Goal: Information Seeking & Learning: Learn about a topic

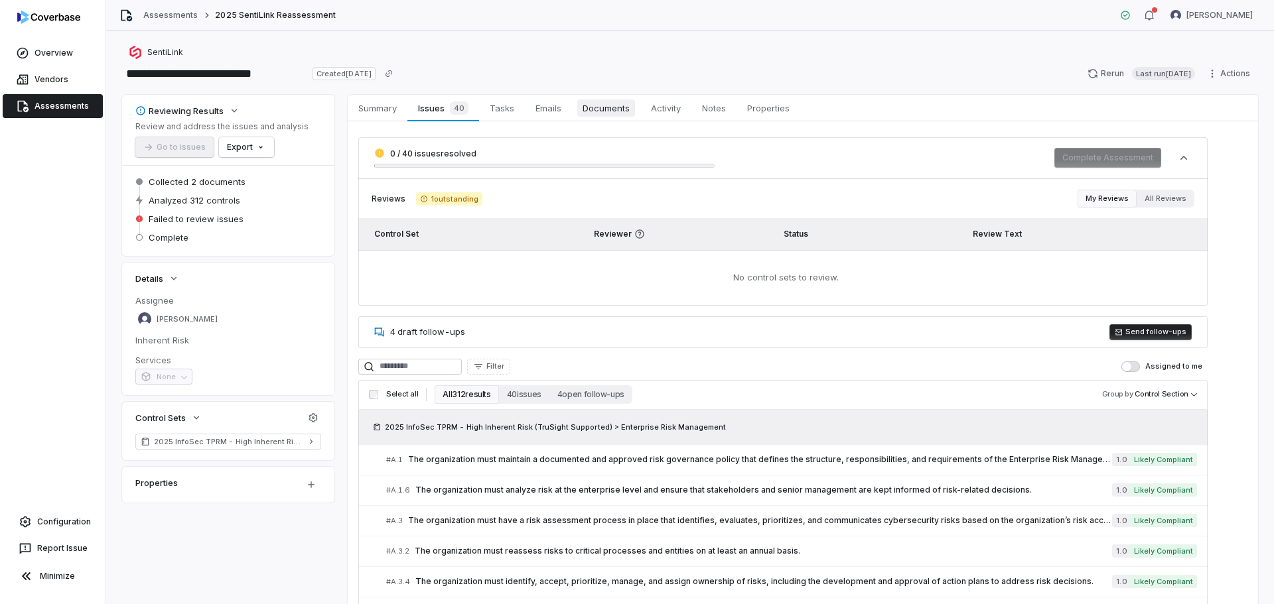
click at [608, 105] on span "Documents" at bounding box center [606, 108] width 58 height 17
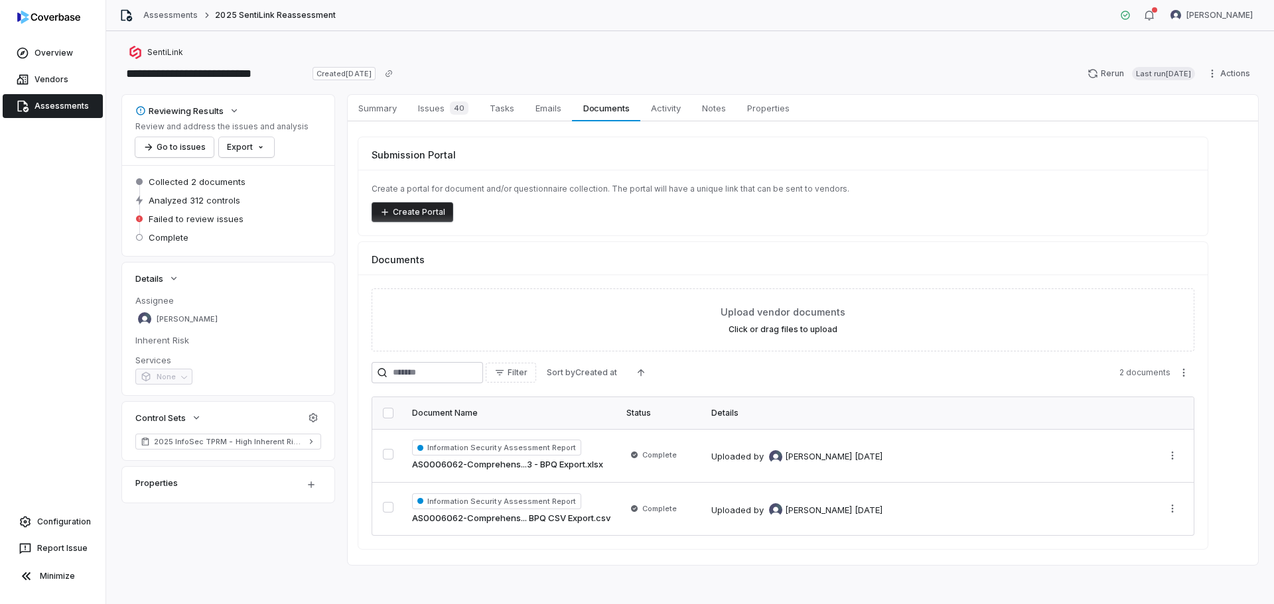
scroll to position [3, 0]
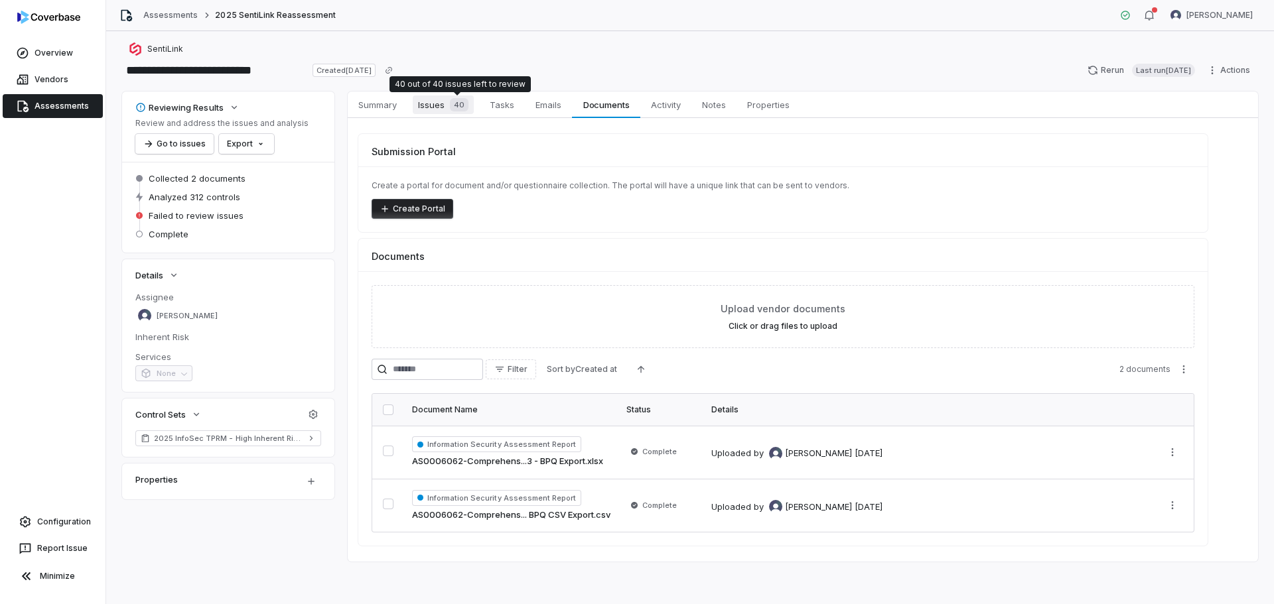
click at [448, 105] on div "40" at bounding box center [457, 104] width 24 height 13
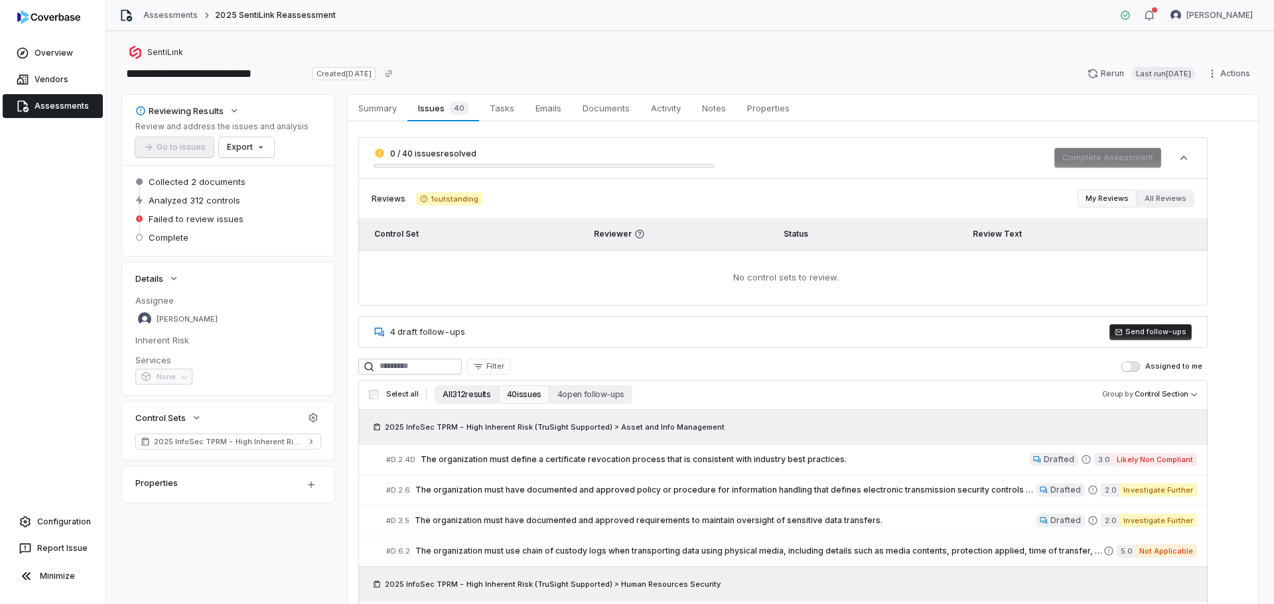
click at [472, 399] on button "All 312 results" at bounding box center [467, 395] width 64 height 19
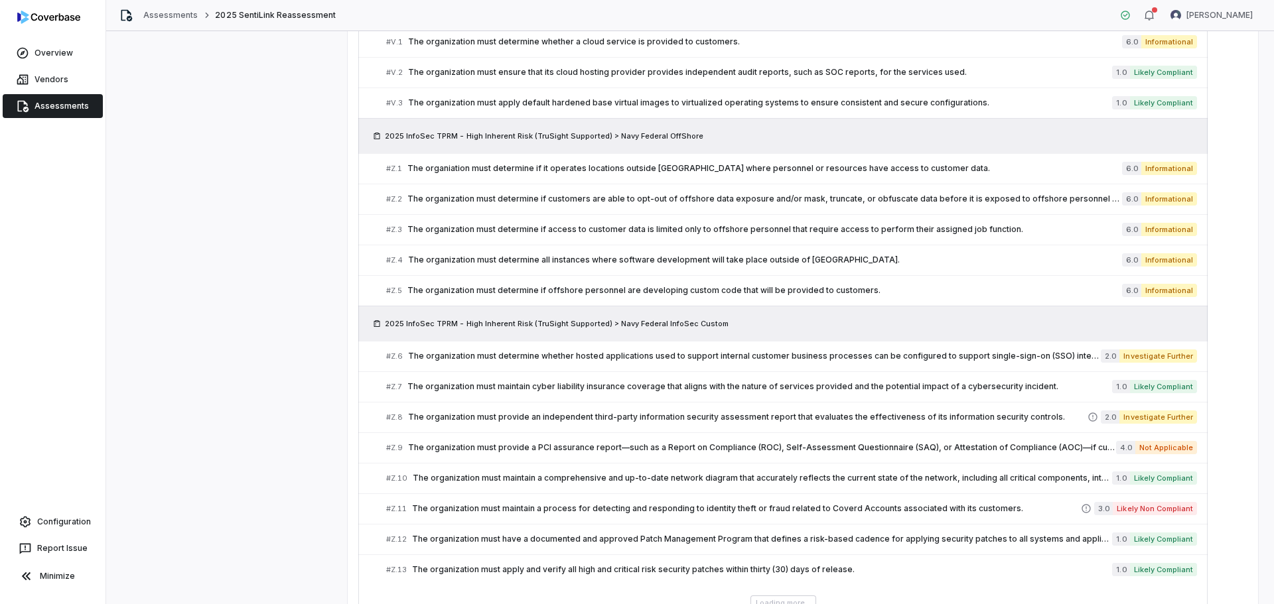
scroll to position [9796, 0]
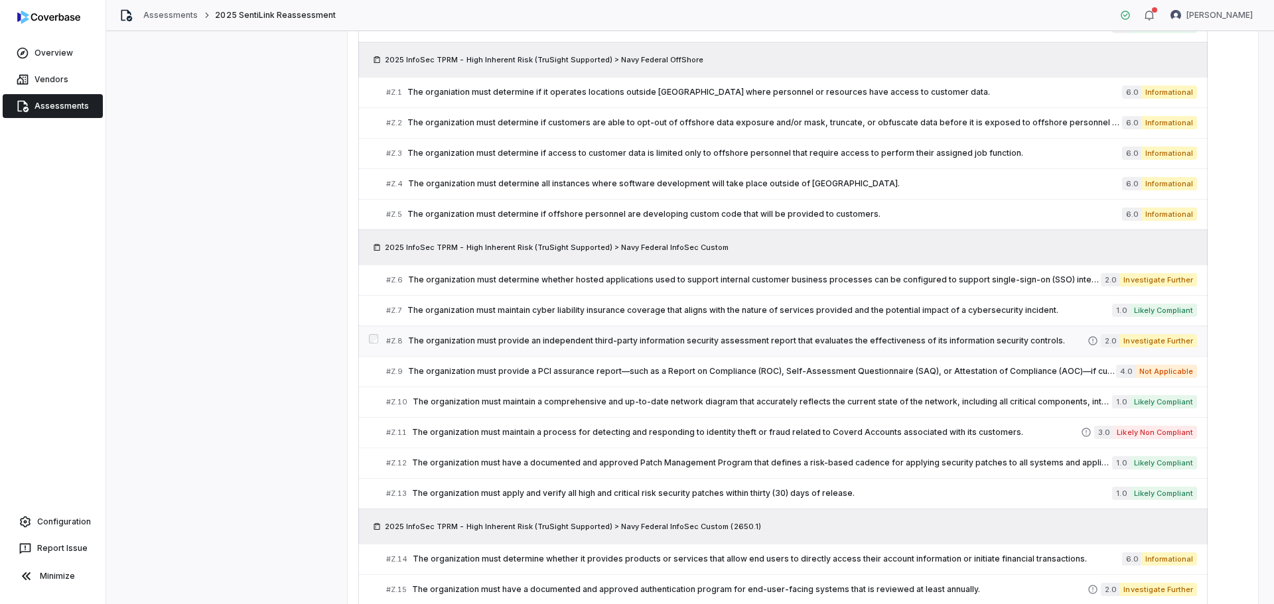
click at [591, 340] on span "The organization must provide an independent third-party information security a…" at bounding box center [747, 341] width 679 height 11
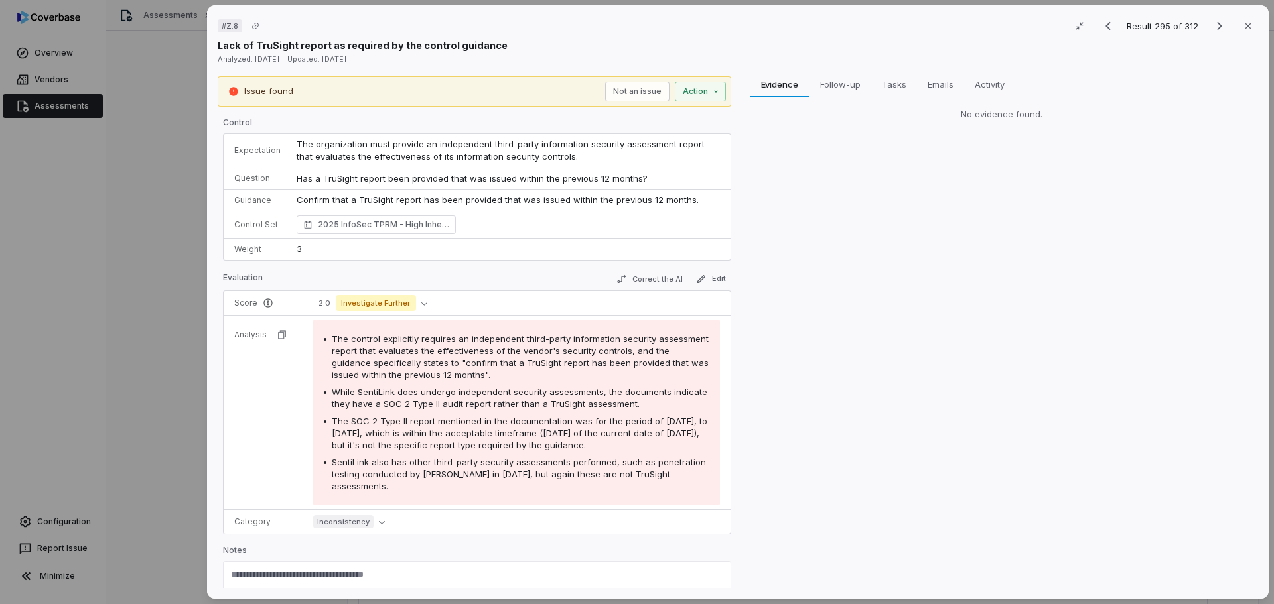
click at [677, 201] on p "Confirm that a TruSight report has been provided that was issued within the pre…" at bounding box center [508, 200] width 423 height 13
drag, startPoint x: 694, startPoint y: 200, endPoint x: 265, endPoint y: 197, distance: 428.7
click at [265, 197] on tr "Guidance Confirm that a TruSight report has been provided that was issued withi…" at bounding box center [477, 201] width 507 height 22
click at [874, 257] on div "Evidence Evidence Follow-up Follow-up Tasks Tasks Emails Emails Activity Activi…" at bounding box center [1001, 332] width 514 height 513
